Goal: Navigation & Orientation: Find specific page/section

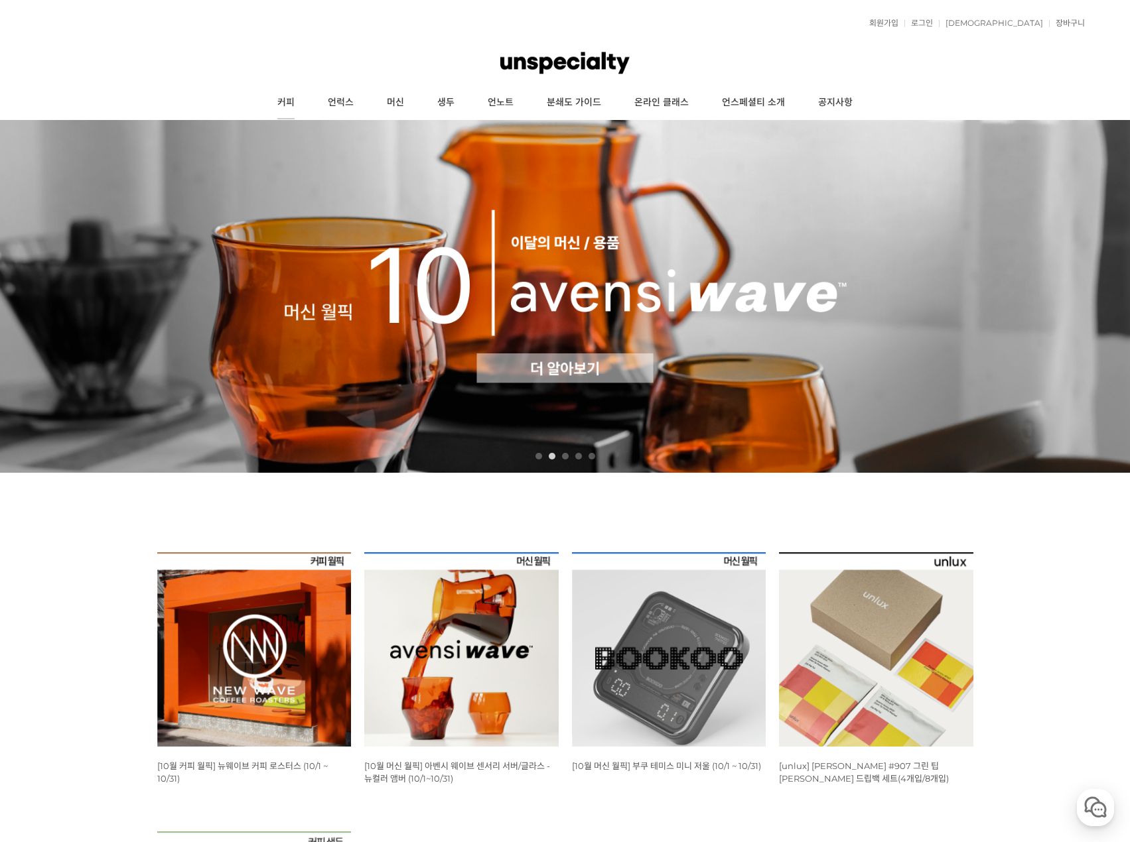
click at [295, 101] on link "커피" at bounding box center [286, 102] width 50 height 33
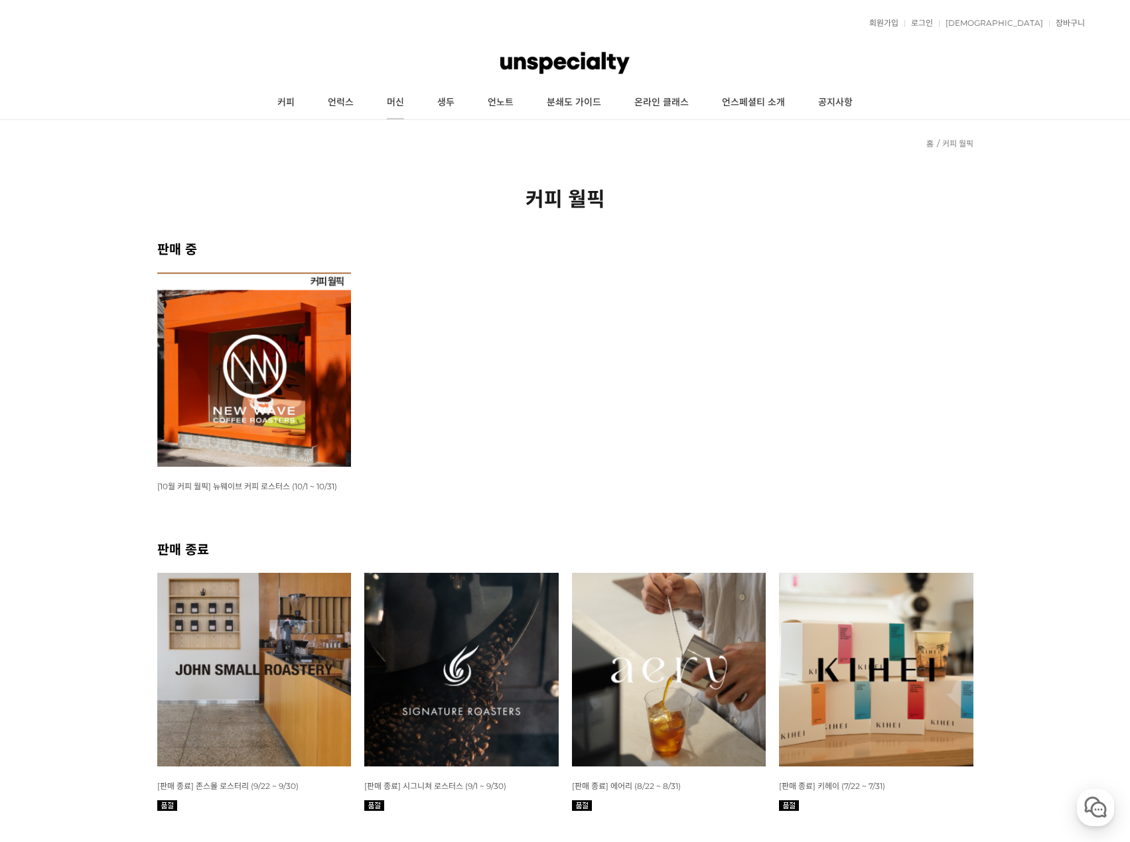
click at [403, 98] on link "머신" at bounding box center [395, 102] width 50 height 33
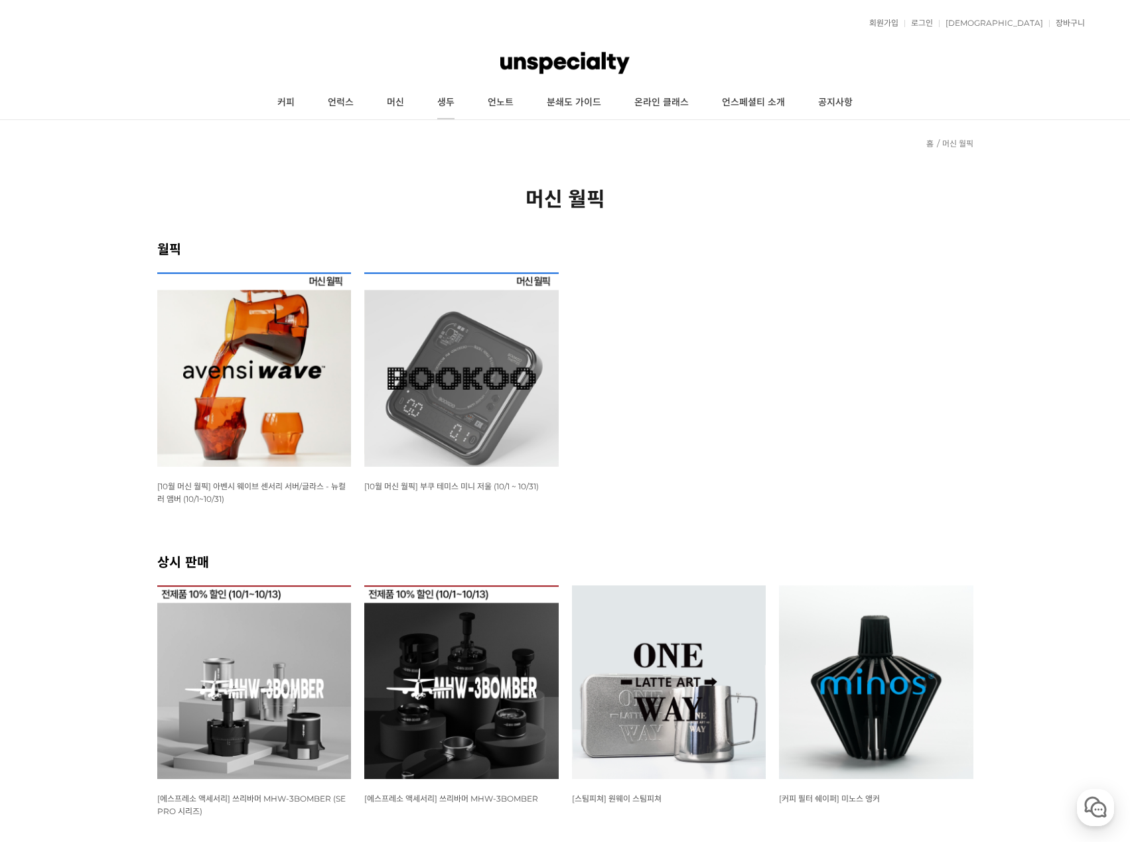
click at [446, 103] on link "생두" at bounding box center [446, 102] width 50 height 33
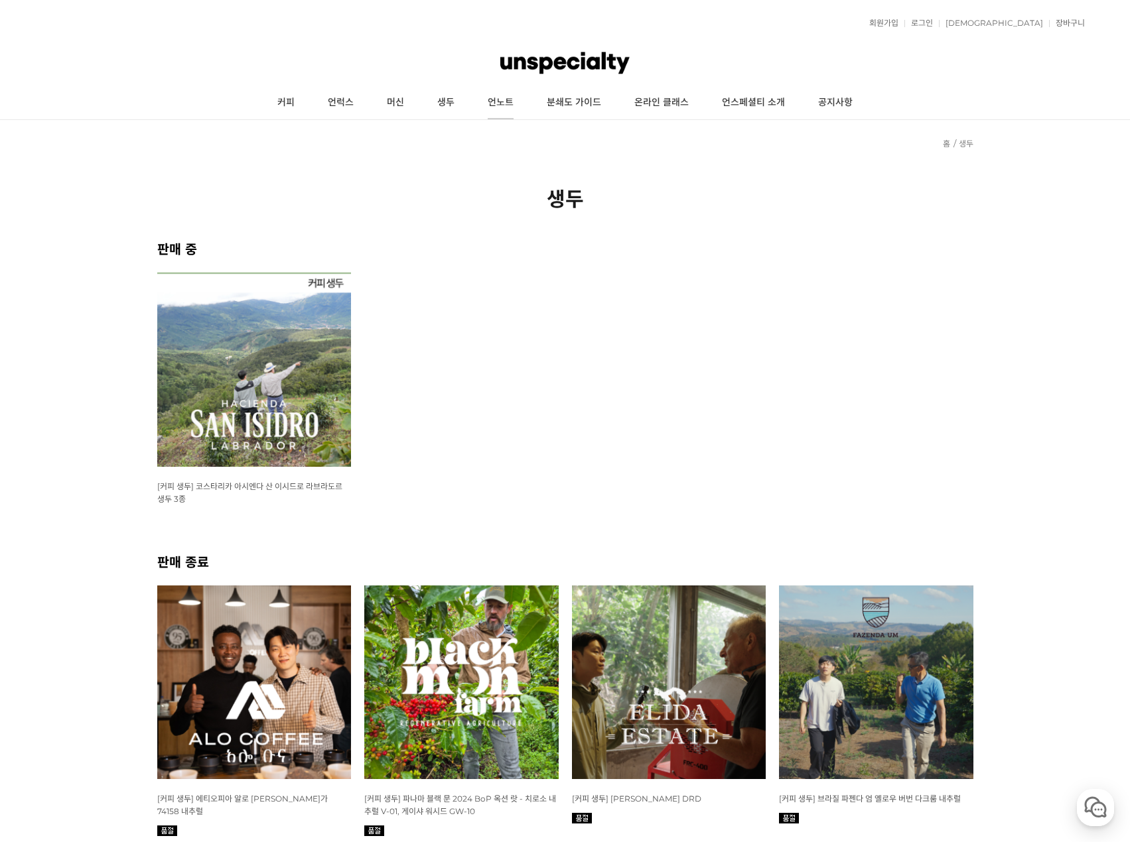
click at [496, 104] on link "언노트" at bounding box center [500, 102] width 59 height 33
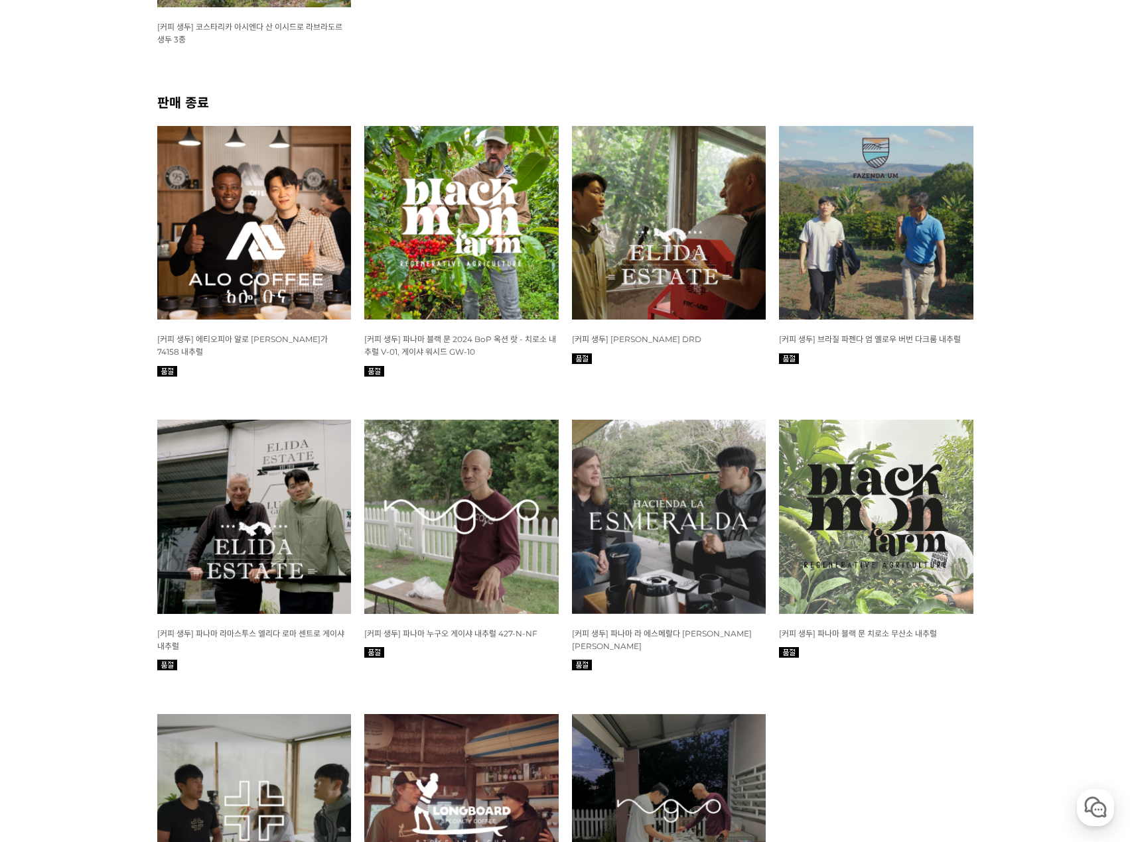
scroll to position [464, 0]
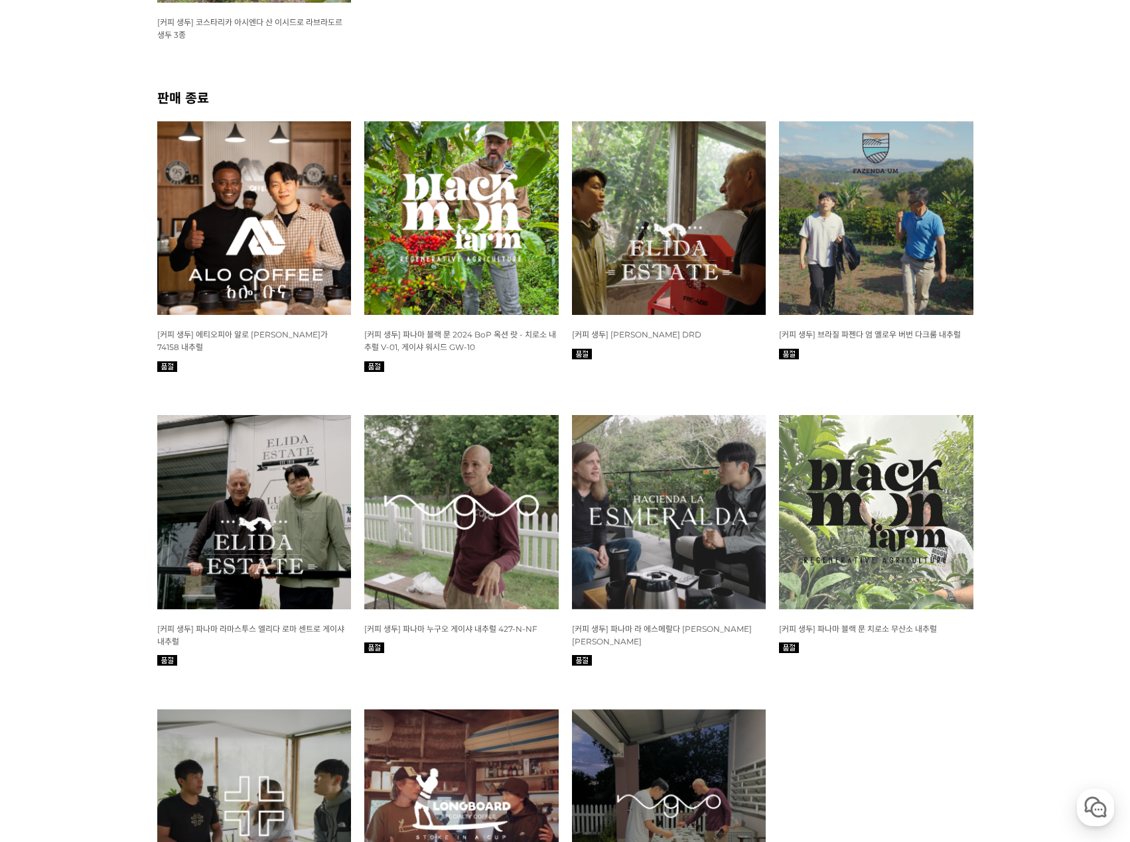
drag, startPoint x: 773, startPoint y: 274, endPoint x: 769, endPoint y: 268, distance: 7.6
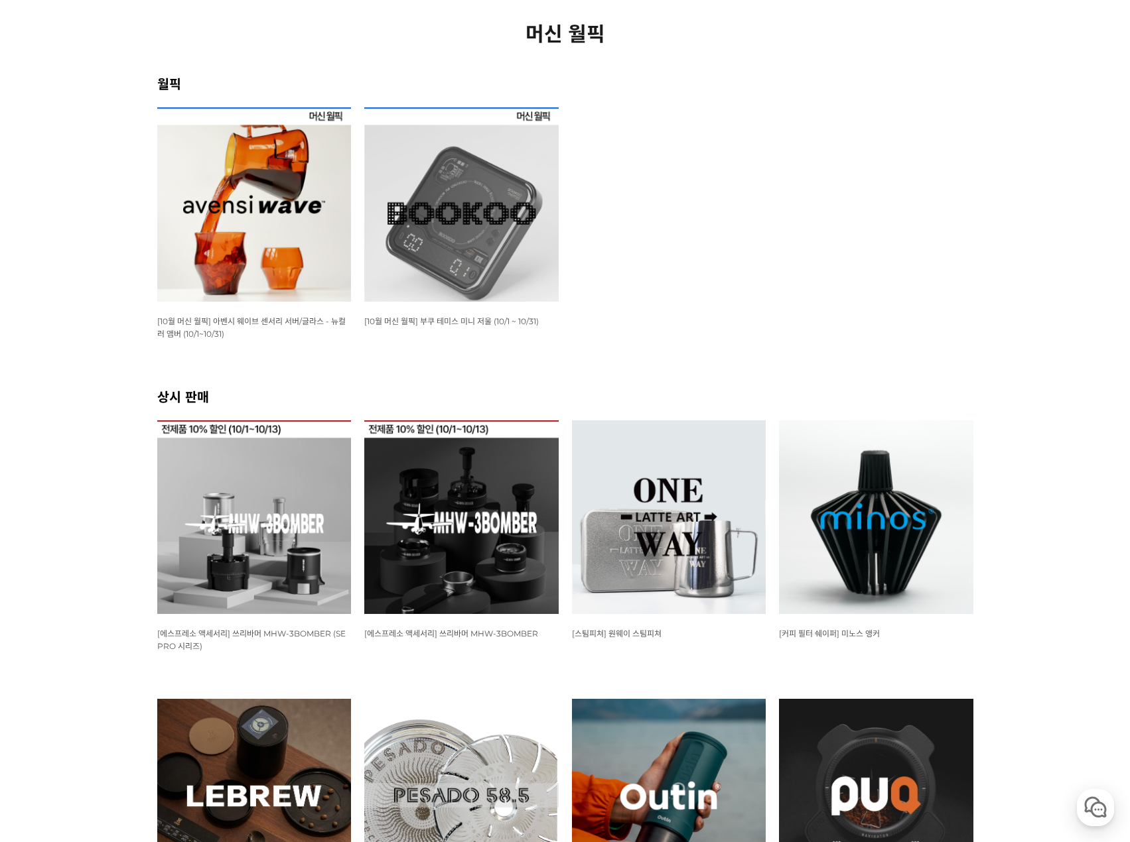
scroll to position [398, 0]
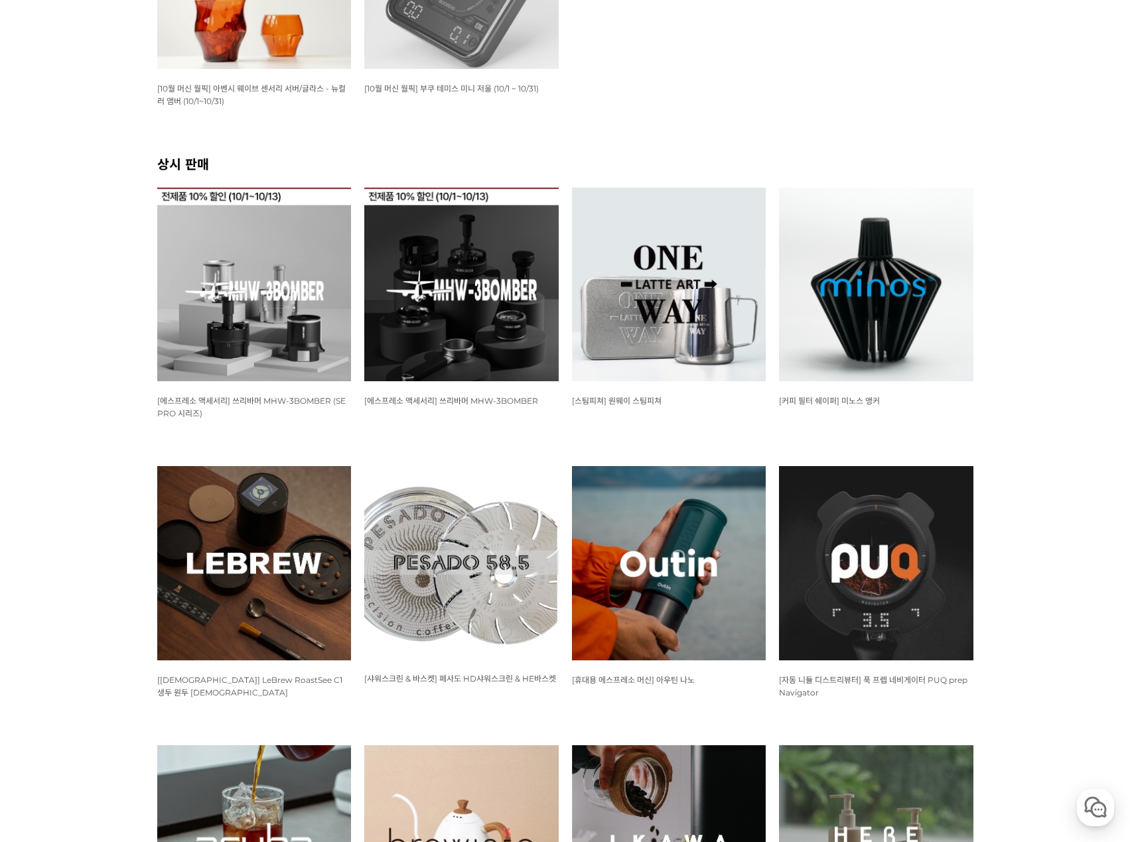
click at [645, 314] on img at bounding box center [669, 285] width 194 height 194
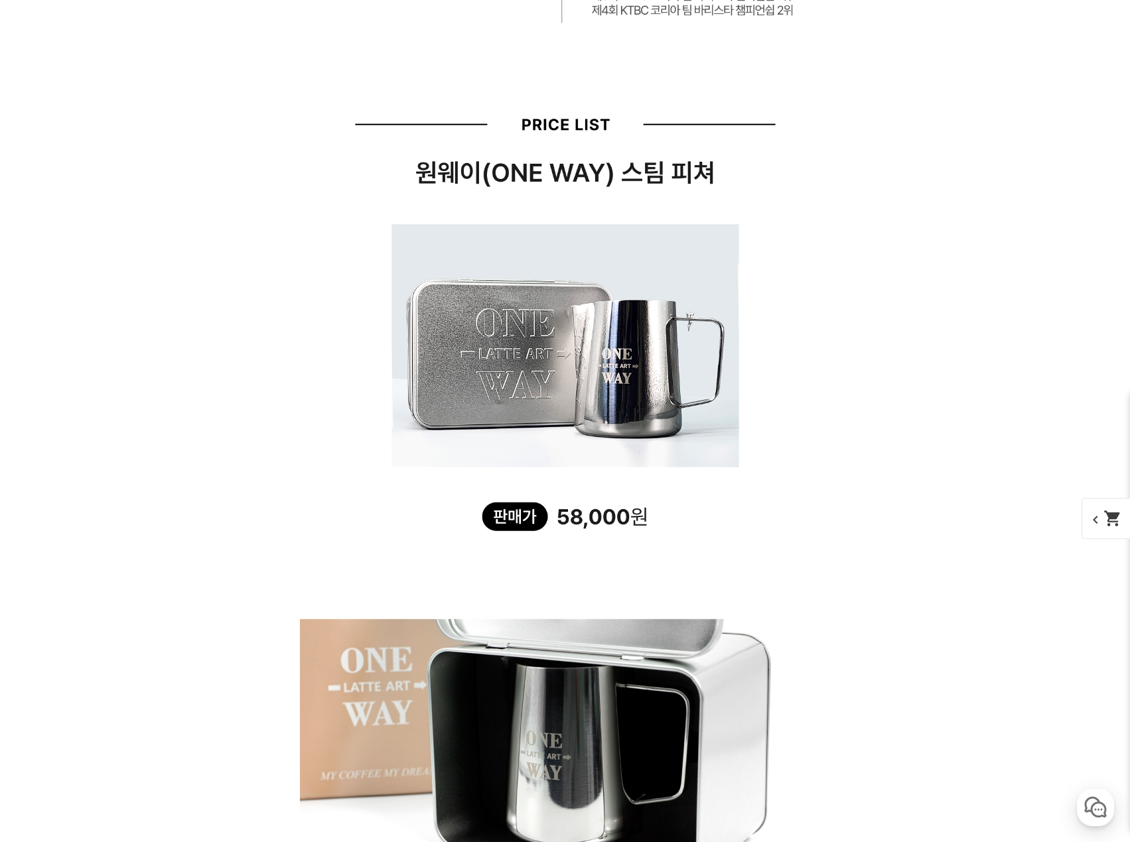
scroll to position [2388, 0]
